Goal: Entertainment & Leisure: Consume media (video, audio)

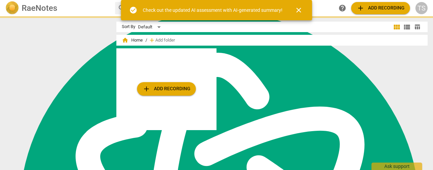
scroll to position [2718, 0]
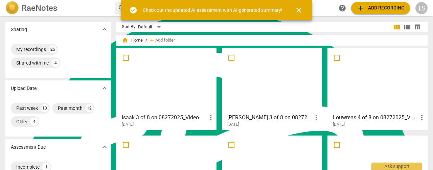
click at [295, 79] on div at bounding box center [271, 81] width 95 height 60
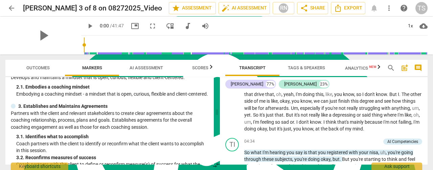
scroll to position [474, 0]
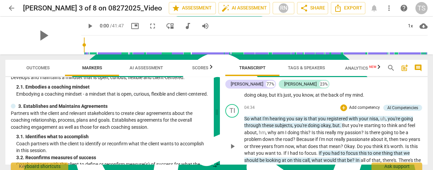
click at [234, 131] on div "play_arrow pause" at bounding box center [235, 147] width 17 height 58
click at [236, 151] on span "play_arrow" at bounding box center [232, 146] width 8 height 8
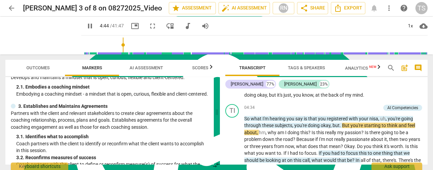
click at [278, 26] on div "pause 4:44 / 41:47 picture_in_picture fullscreen move_down audiotrack volume_up…" at bounding box center [254, 26] width 347 height 19
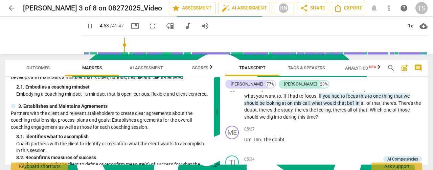
scroll to position [541, 0]
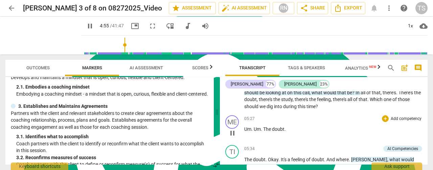
click at [233, 137] on span "pause" at bounding box center [232, 133] width 8 height 8
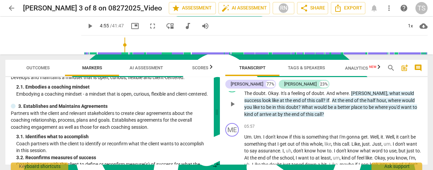
scroll to position [643, 0]
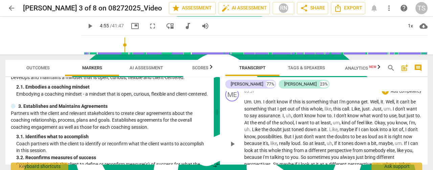
click at [239, 148] on div "play_arrow pause" at bounding box center [235, 144] width 17 height 85
click at [266, 126] on span "end" at bounding box center [262, 122] width 9 height 5
click at [234, 148] on span "play_arrow" at bounding box center [232, 144] width 8 height 8
click at [269, 132] on span "the" at bounding box center [266, 129] width 8 height 5
click at [149, 24] on span "fullscreen" at bounding box center [153, 26] width 8 height 8
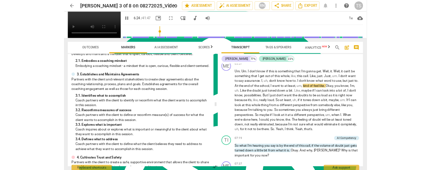
scroll to position [2669, 0]
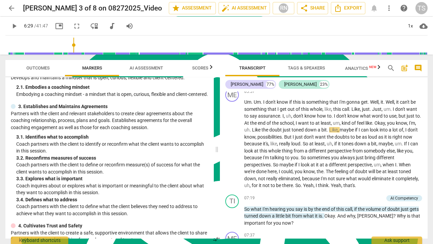
type input "390"
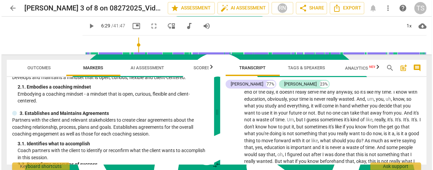
scroll to position [846, 0]
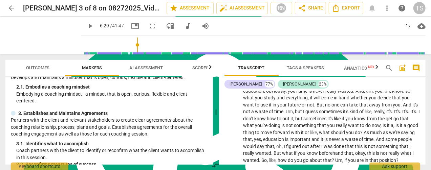
click at [150, 71] on span "AI Assessment" at bounding box center [146, 68] width 50 height 9
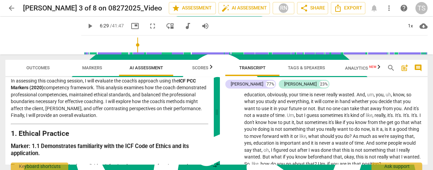
scroll to position [68, 0]
